Goal: Task Accomplishment & Management: Complete application form

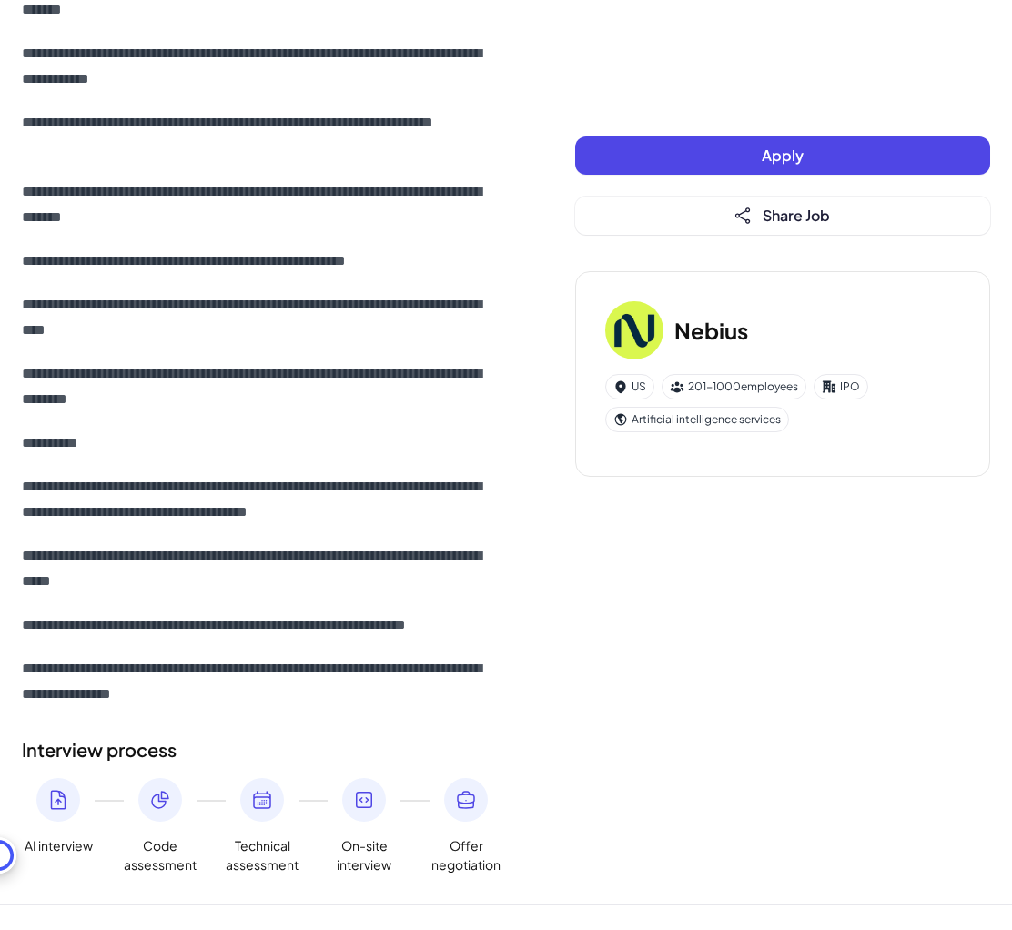
scroll to position [1606, 0]
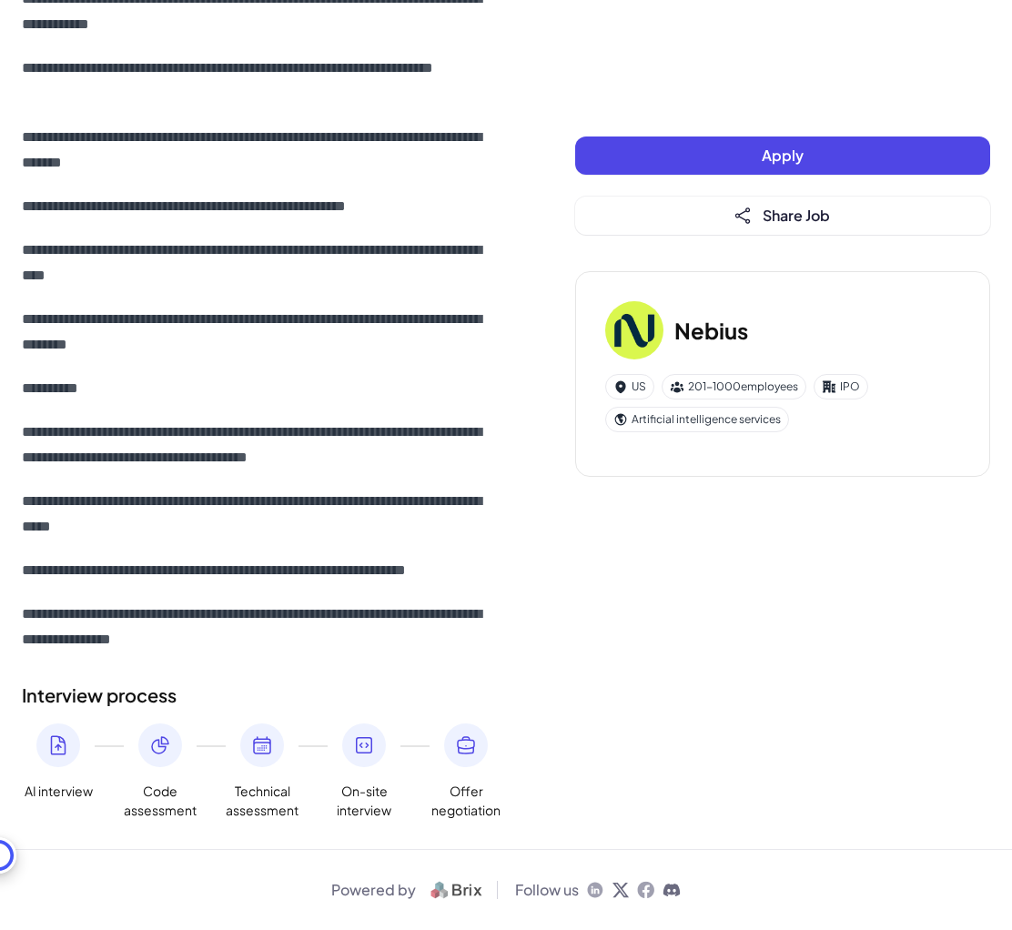
click at [667, 158] on button "Apply" at bounding box center [782, 155] width 415 height 38
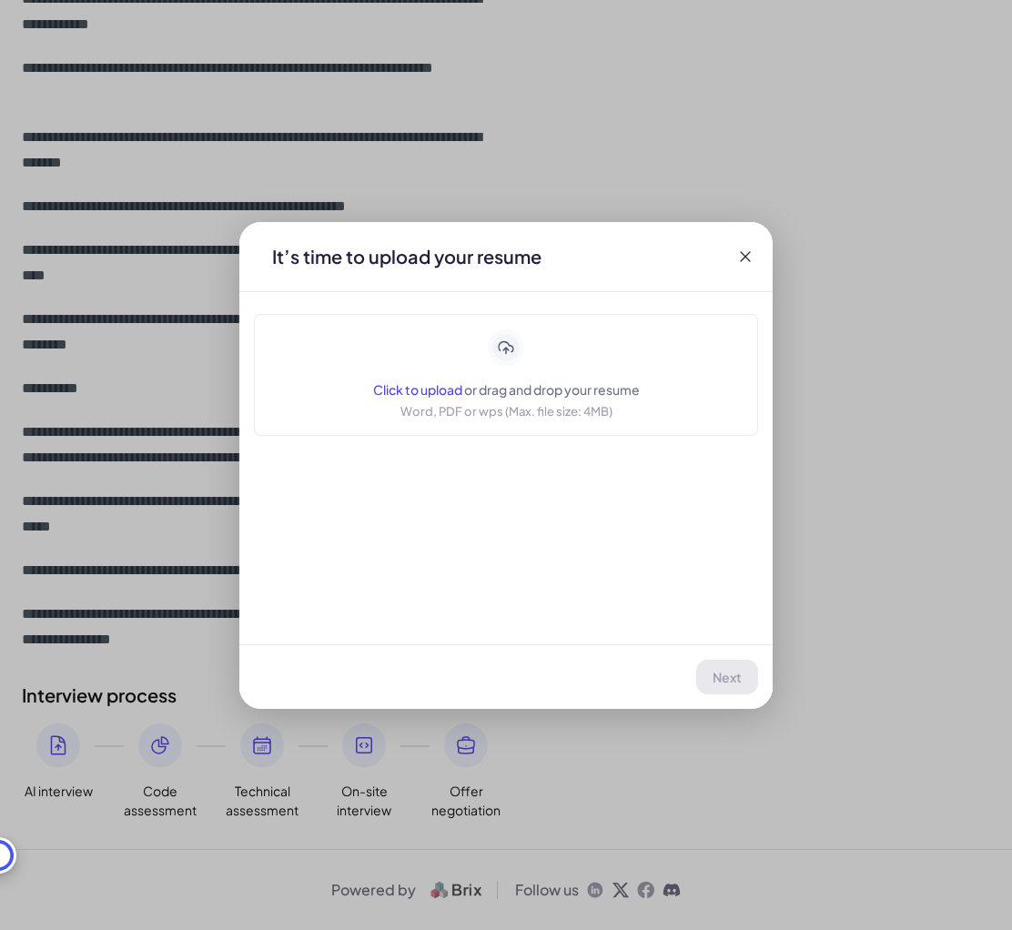
click at [744, 248] on icon at bounding box center [745, 257] width 18 height 18
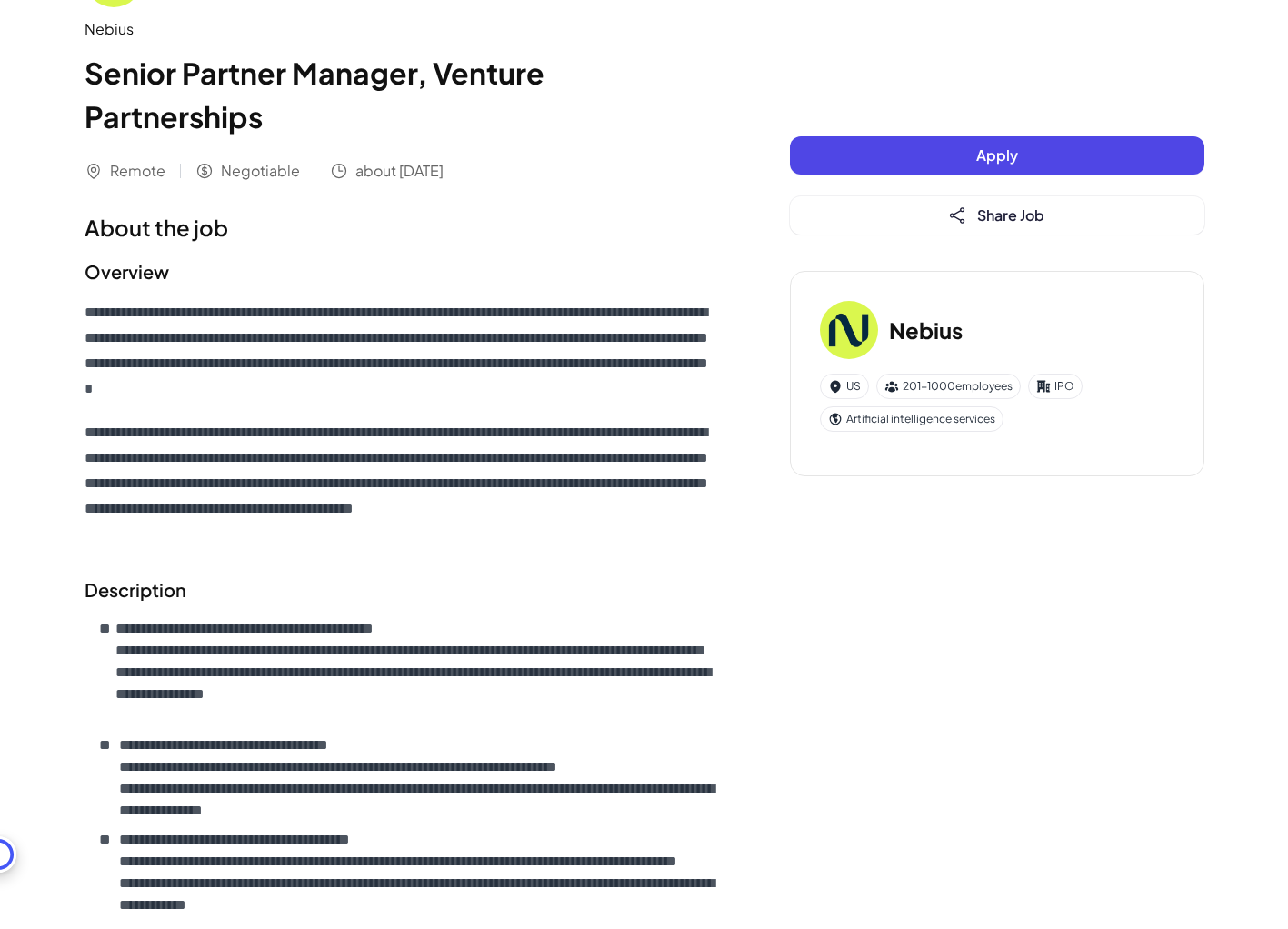
scroll to position [0, 0]
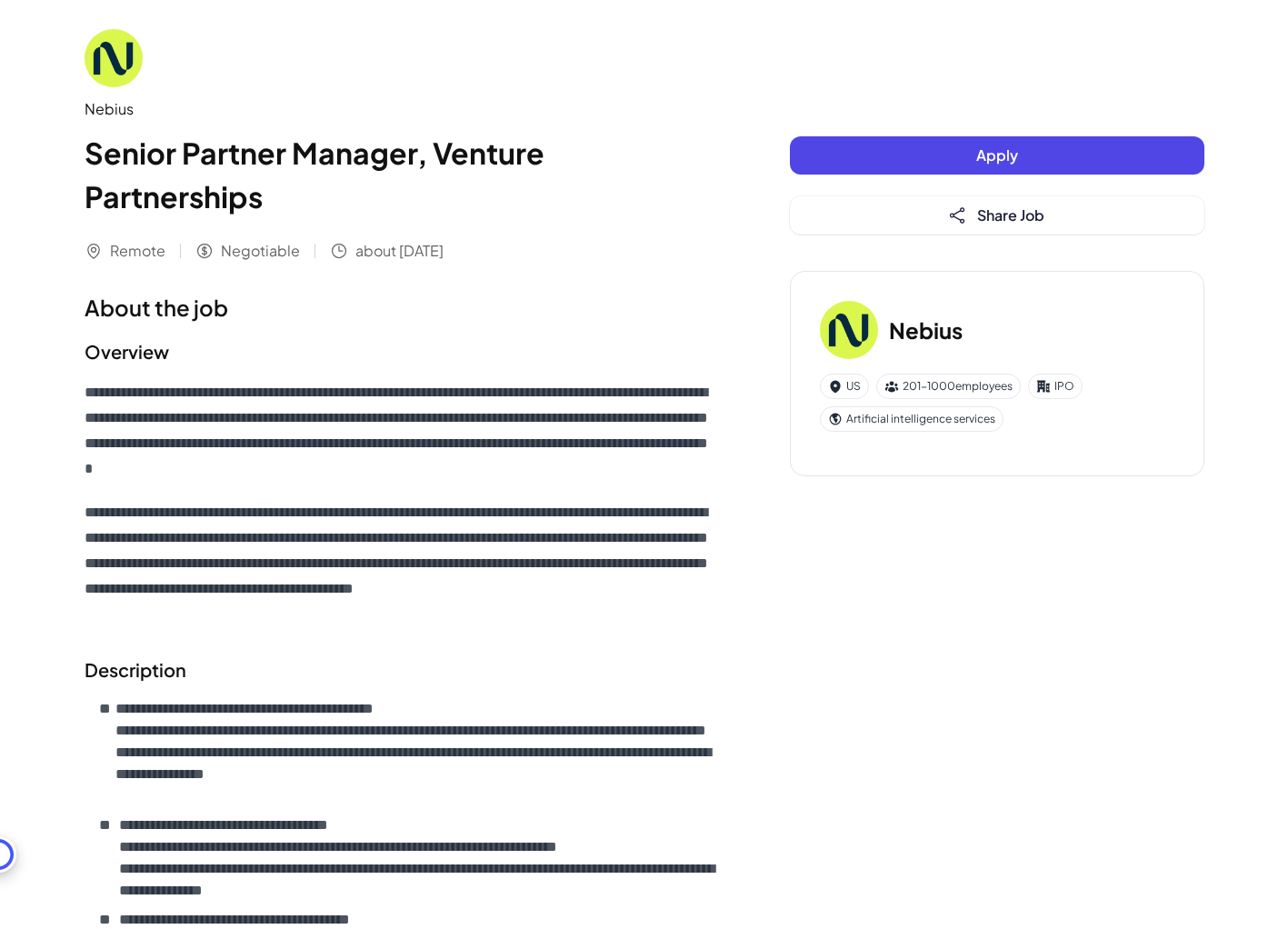
click at [853, 155] on button "Apply" at bounding box center [997, 155] width 415 height 38
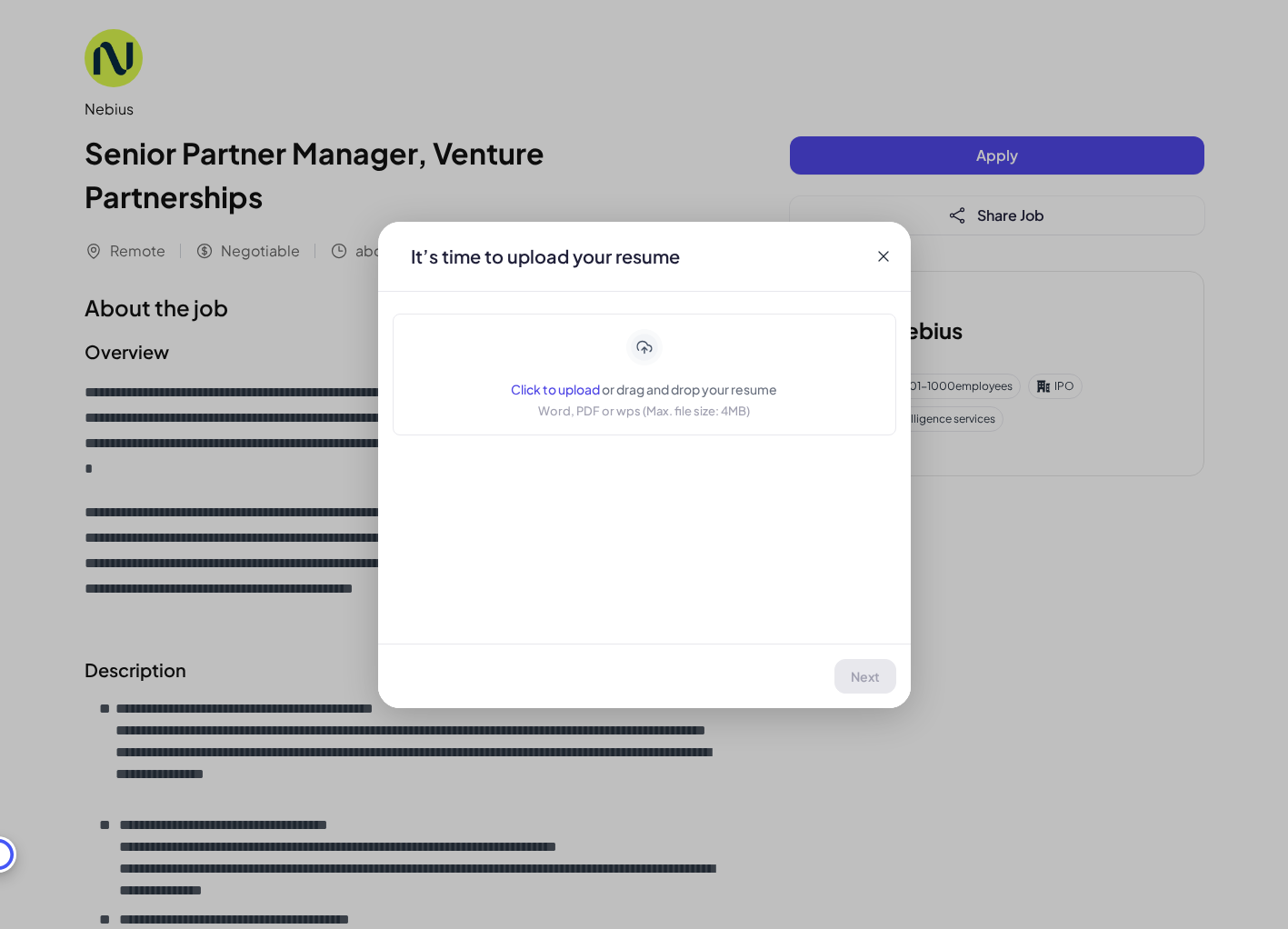
click at [233, 298] on div "Application [PERSON_NAME] | Senior Partner Manager, Venture Partnerships It’s t…" at bounding box center [644, 464] width 1288 height 929
click at [879, 254] on icon at bounding box center [883, 257] width 18 height 18
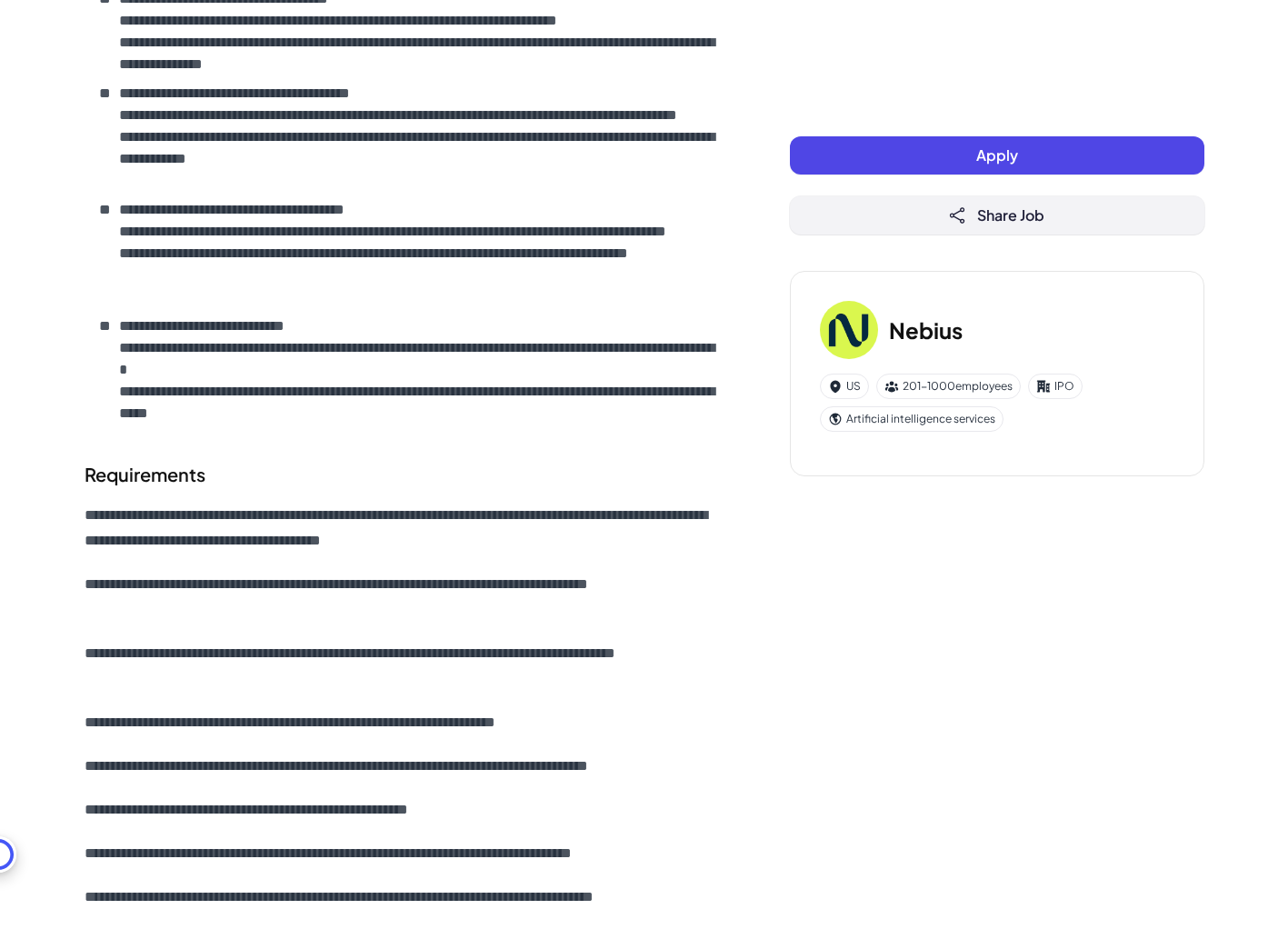
scroll to position [1354, 0]
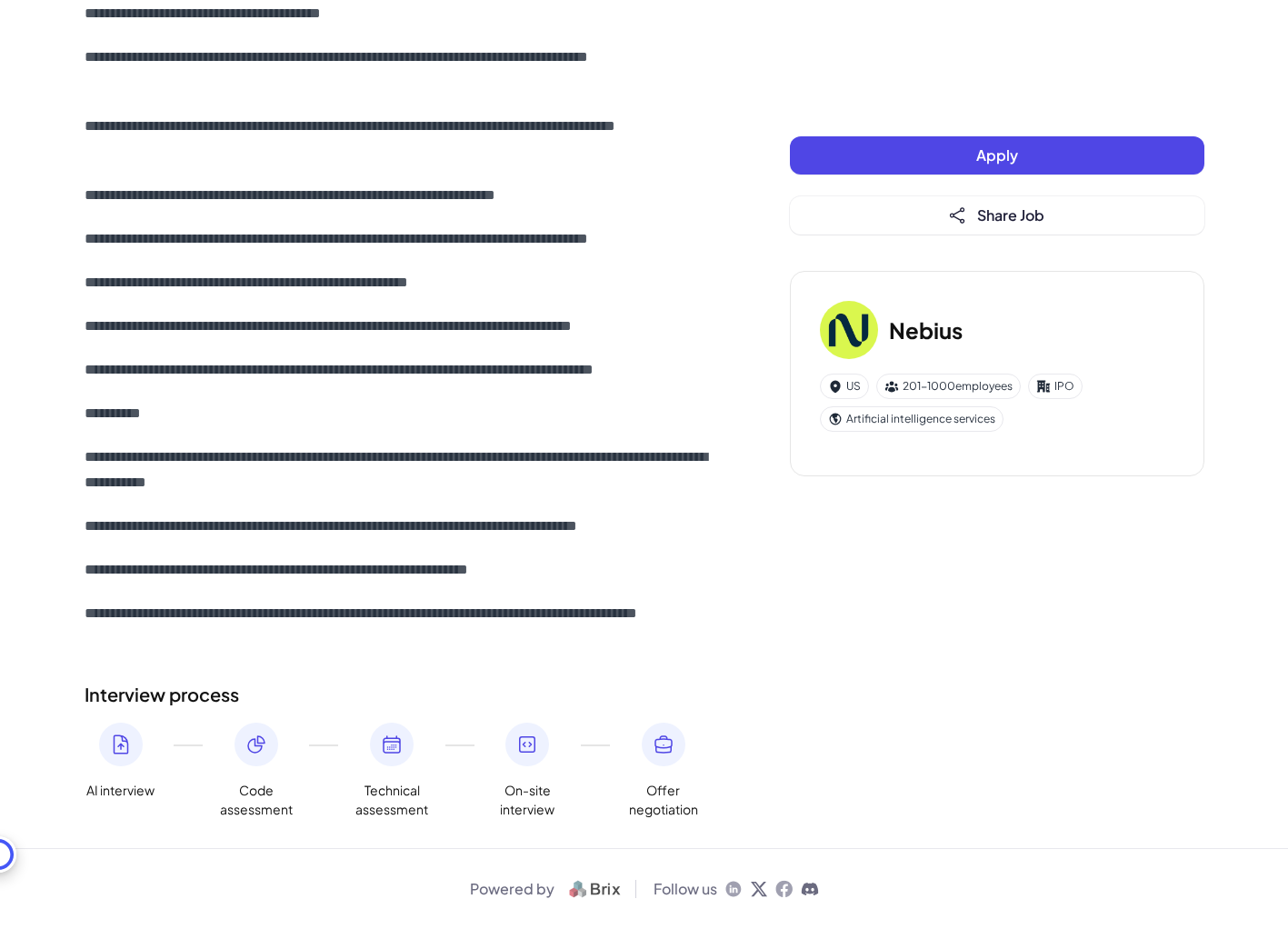
click at [972, 148] on button "Apply" at bounding box center [997, 155] width 415 height 38
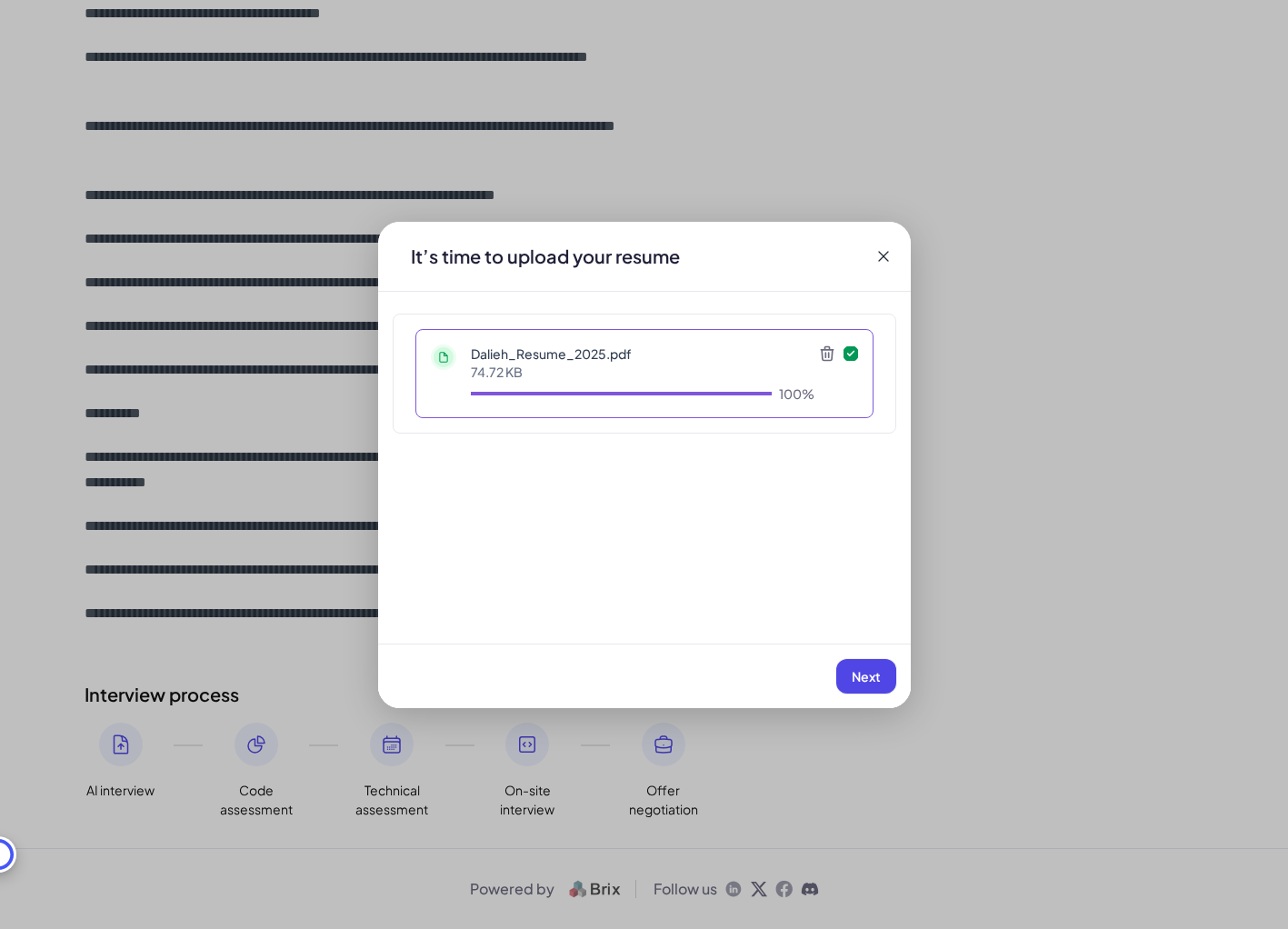
click at [871, 662] on button "Next" at bounding box center [866, 676] width 60 height 35
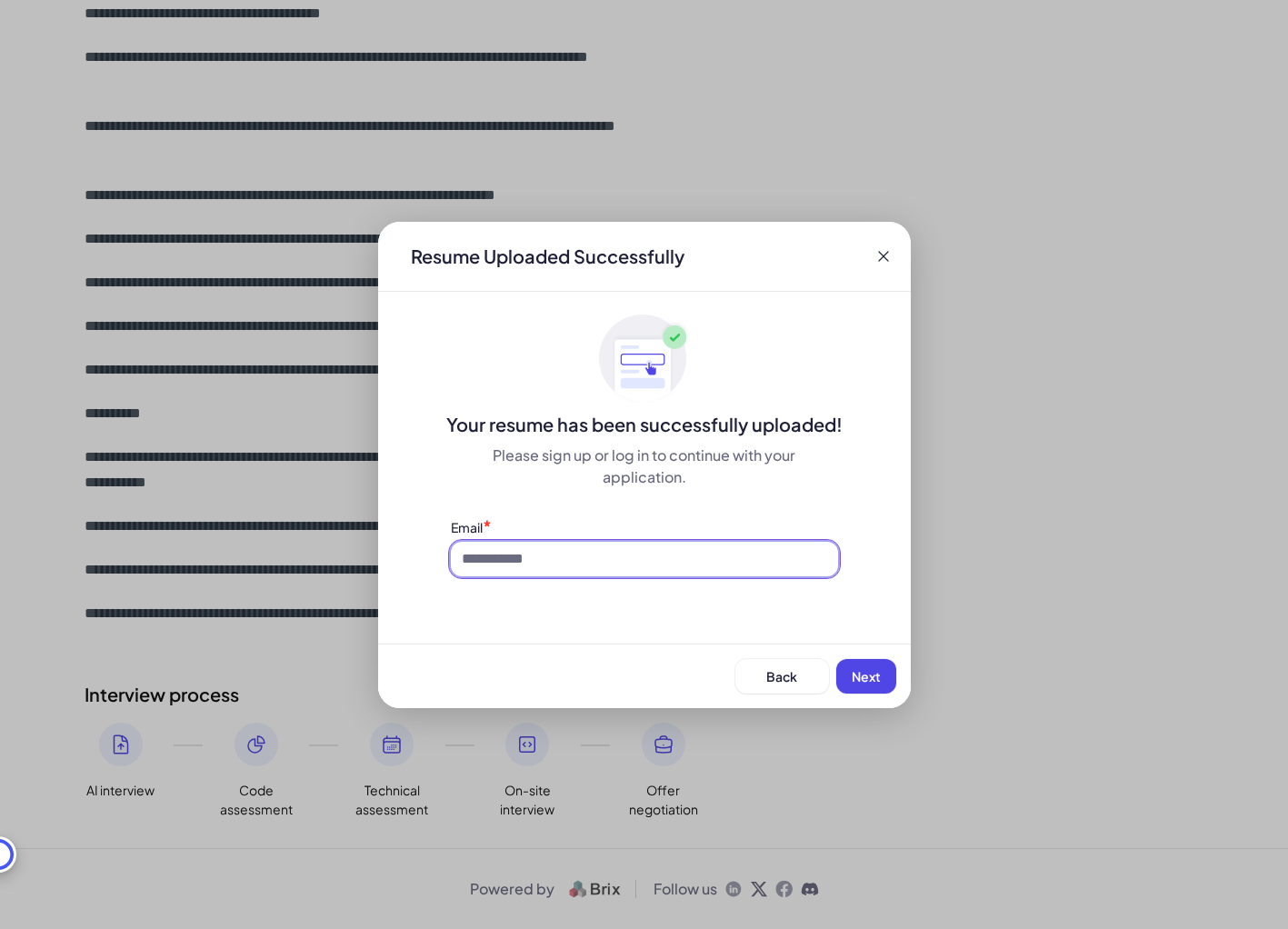
click at [652, 563] on input at bounding box center [644, 558] width 388 height 35
type input "**********"
click at [844, 679] on button "Next" at bounding box center [866, 676] width 60 height 35
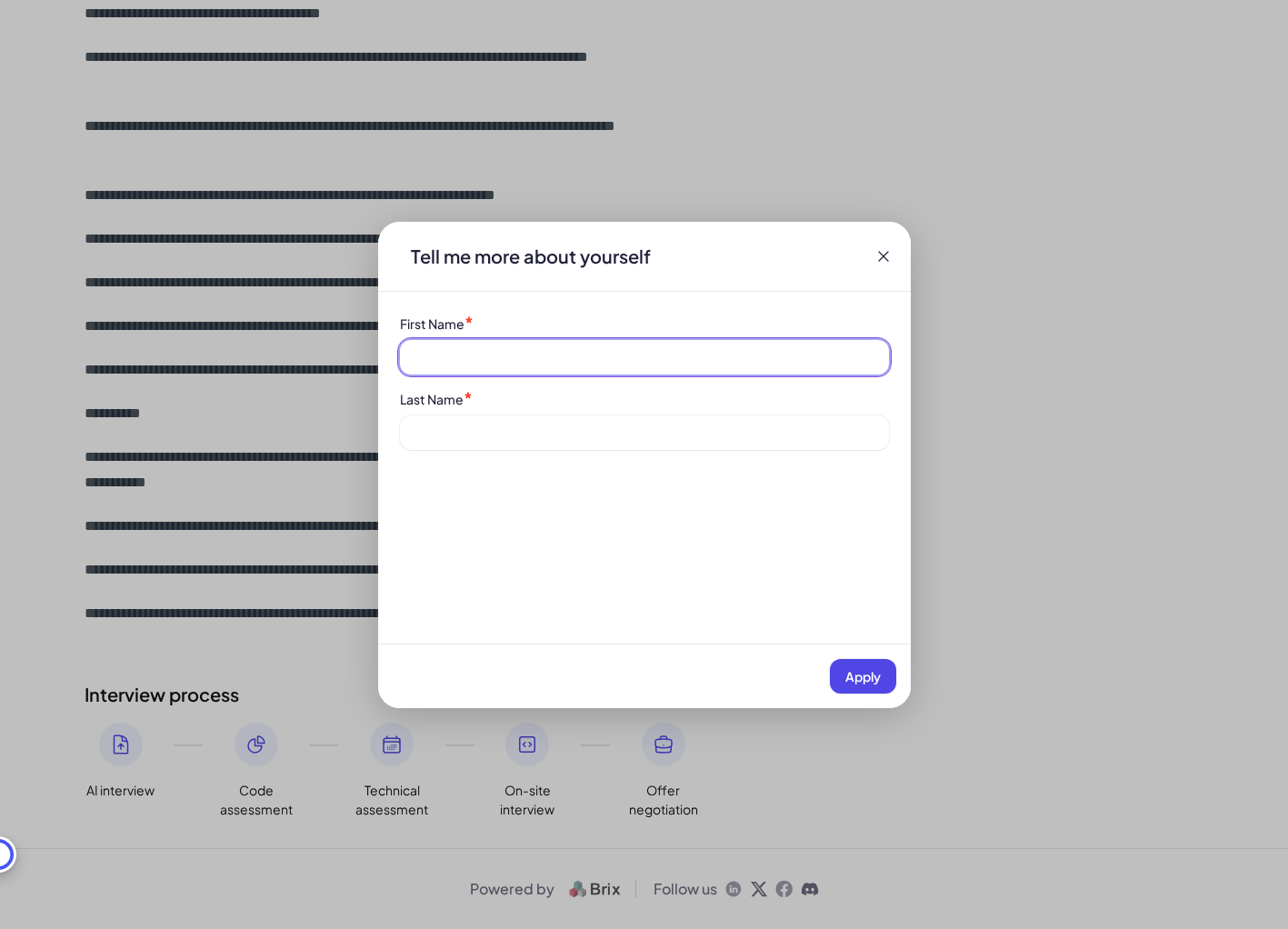
click at [551, 342] on input at bounding box center [644, 357] width 490 height 35
type input "******"
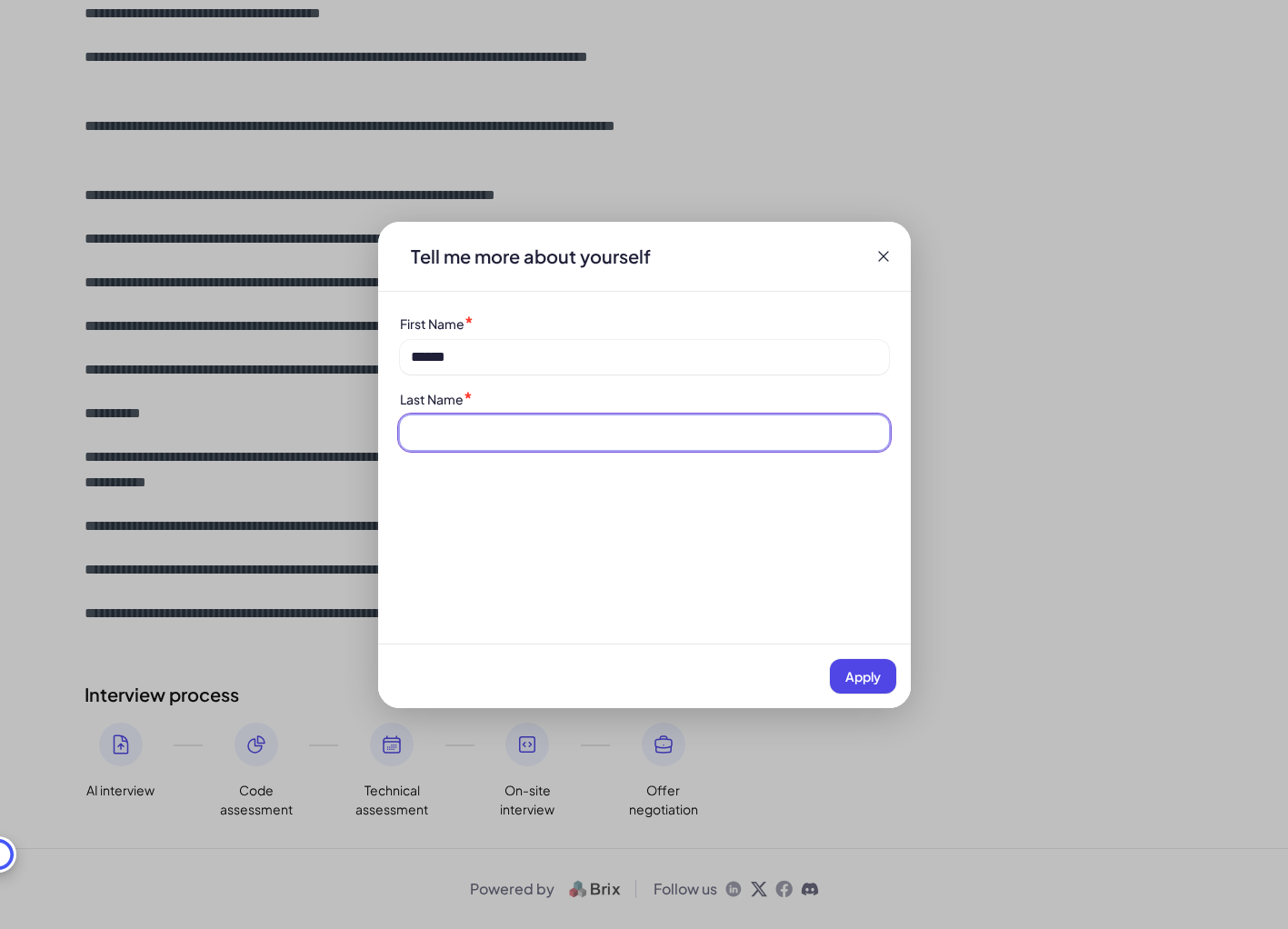
click at [537, 430] on input at bounding box center [644, 433] width 490 height 35
type input "******"
click at [865, 676] on span "Apply" at bounding box center [862, 676] width 35 height 16
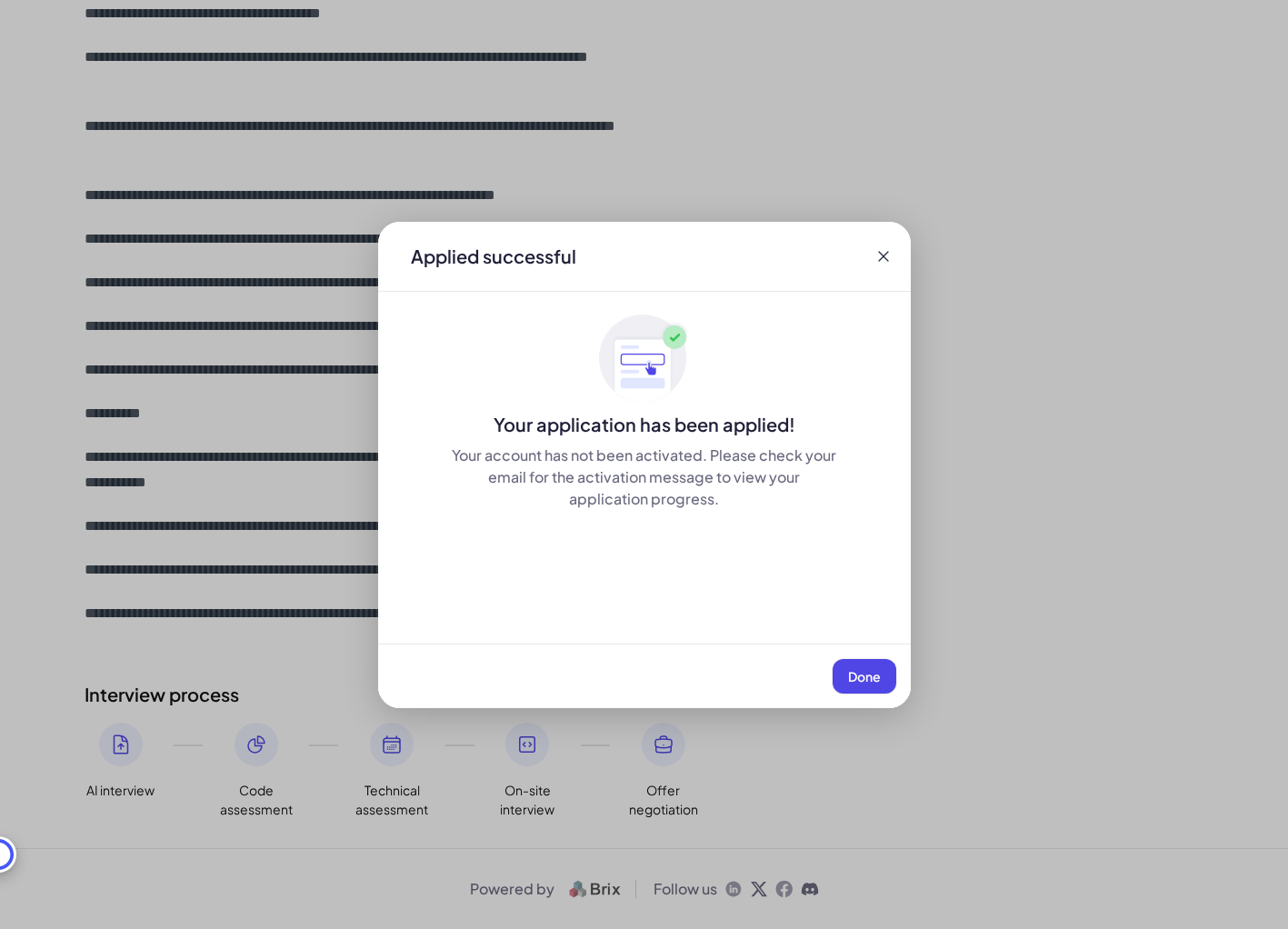
click at [865, 676] on span "Done" at bounding box center [864, 676] width 33 height 16
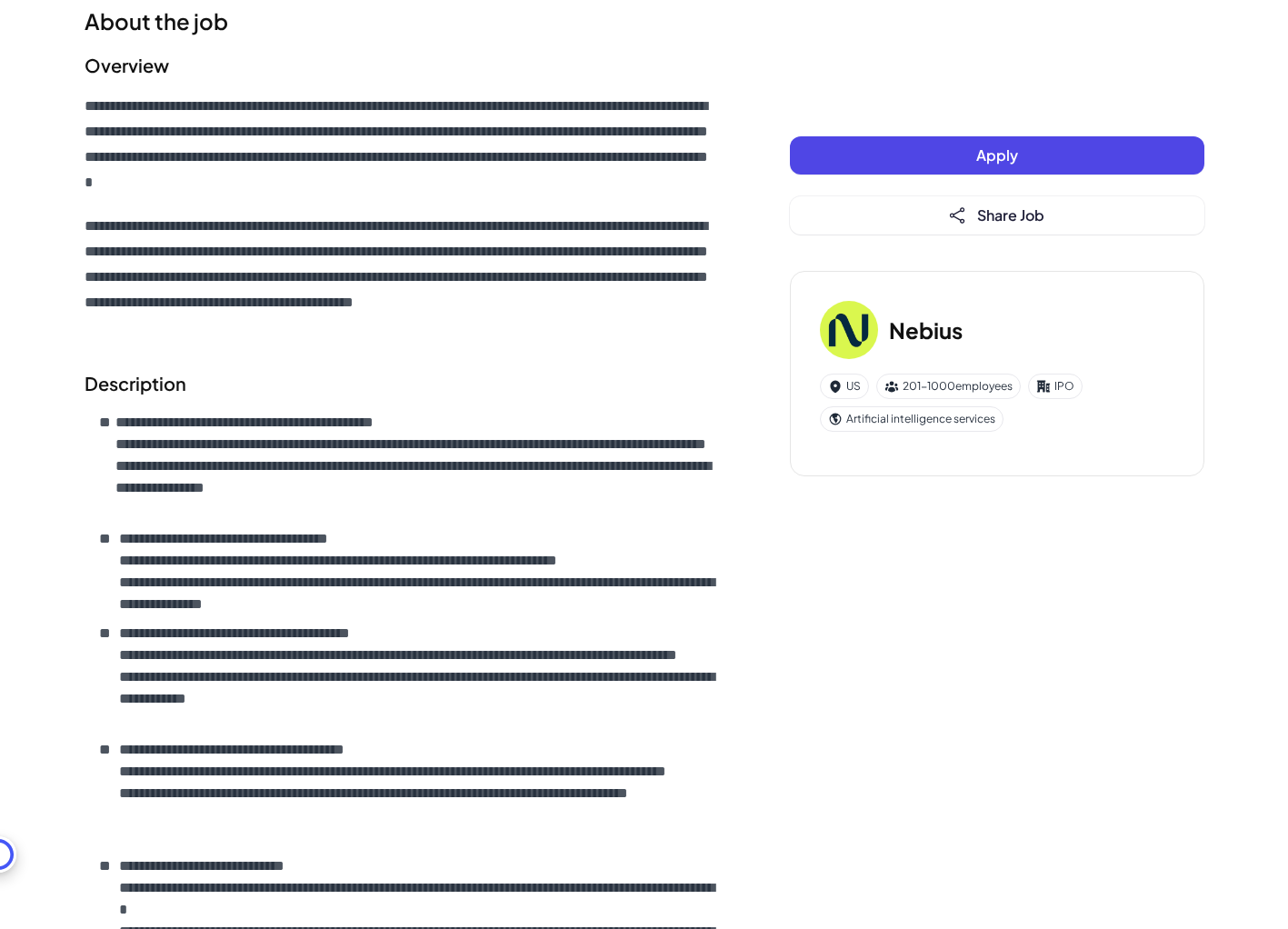
scroll to position [0, 0]
